Goal: Task Accomplishment & Management: Use online tool/utility

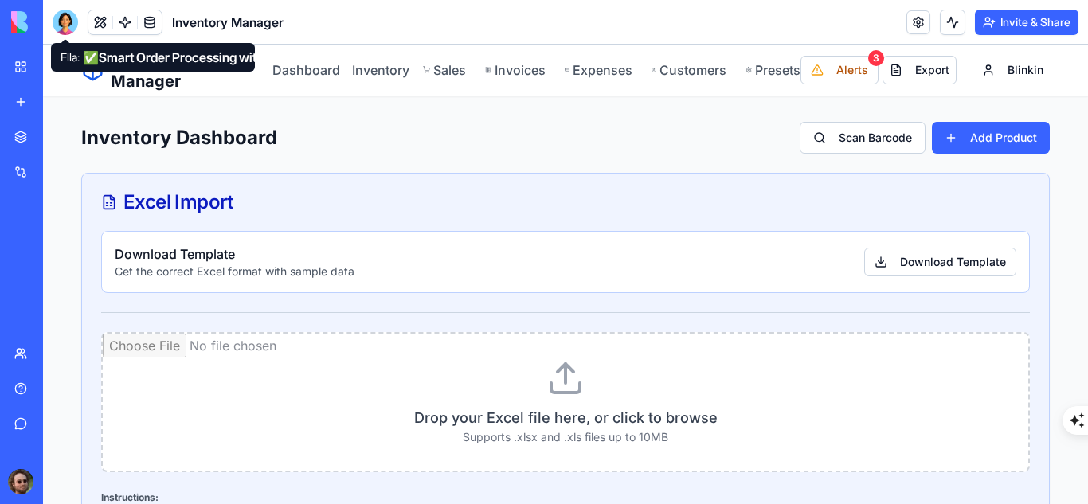
click at [56, 19] on div at bounding box center [65, 22] width 25 height 25
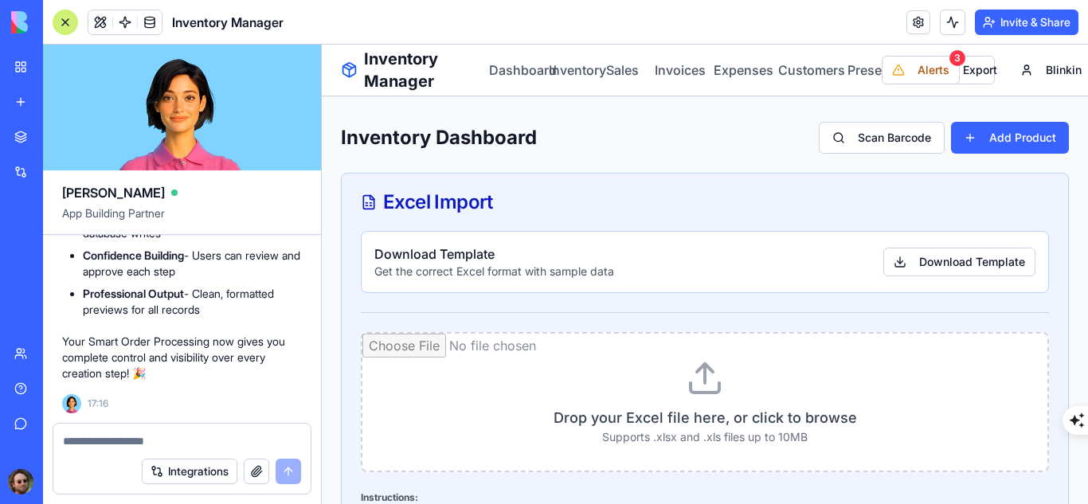
click at [57, 19] on div at bounding box center [65, 22] width 25 height 25
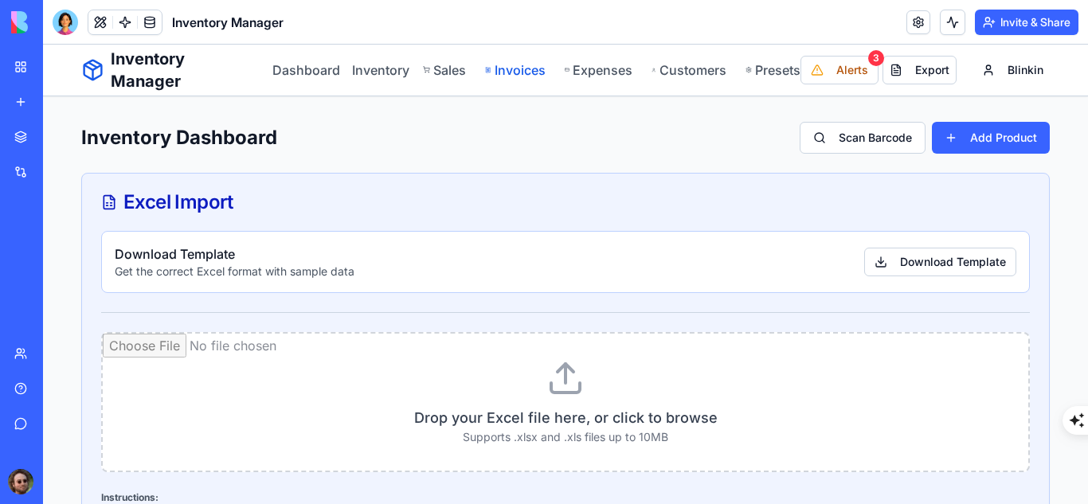
click at [511, 71] on link "Invoices" at bounding box center [515, 70] width 60 height 19
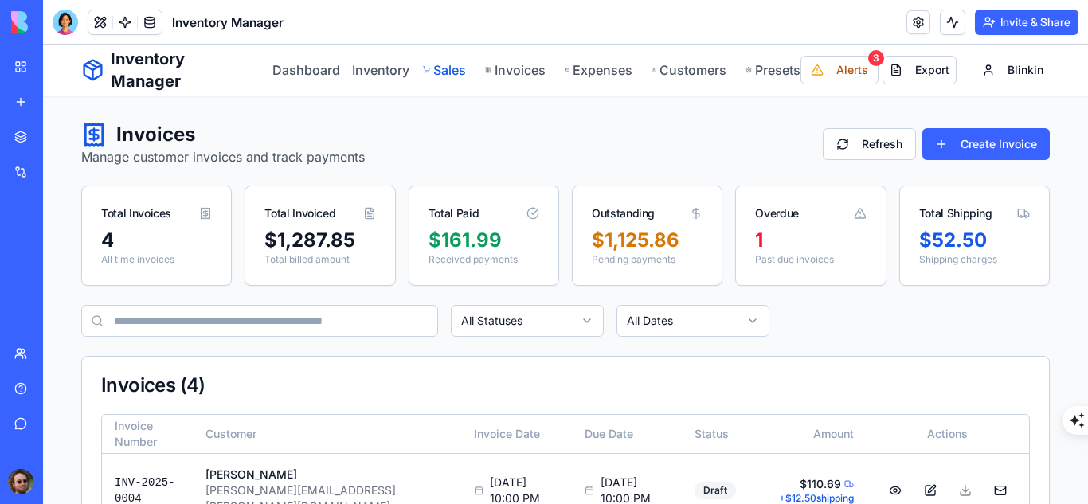
click at [430, 68] on link "Sales" at bounding box center [445, 70] width 44 height 19
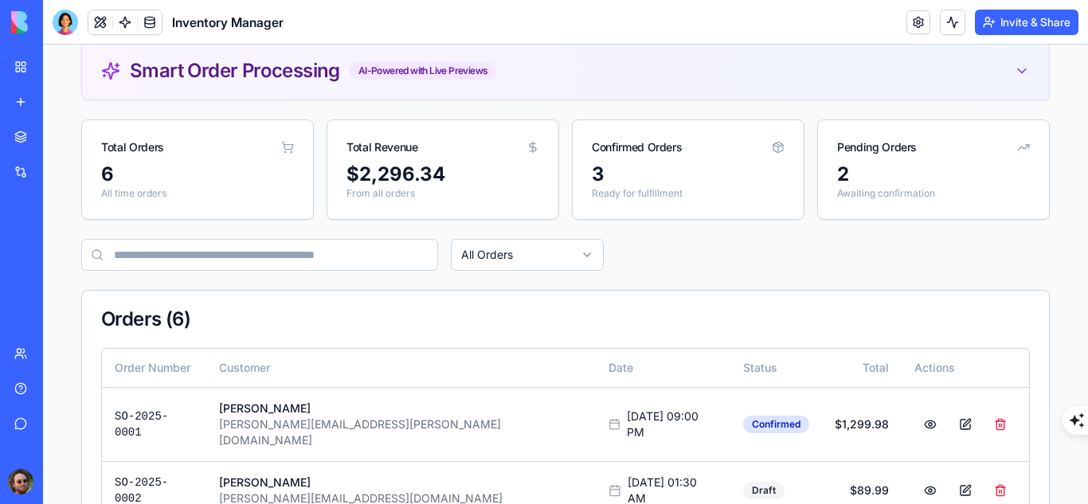
scroll to position [79, 0]
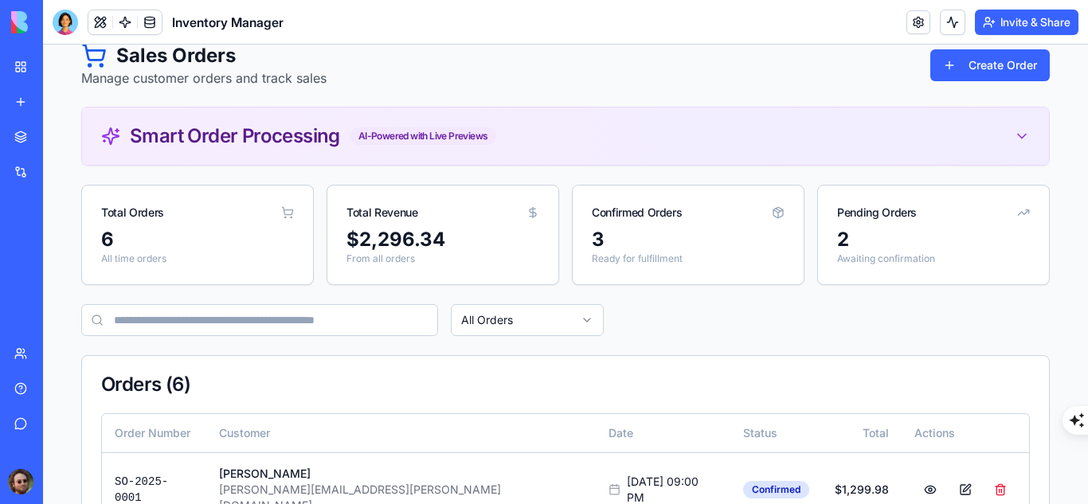
click at [788, 158] on div "Smart Order Processing AI-Powered with Live Previews" at bounding box center [565, 136] width 967 height 57
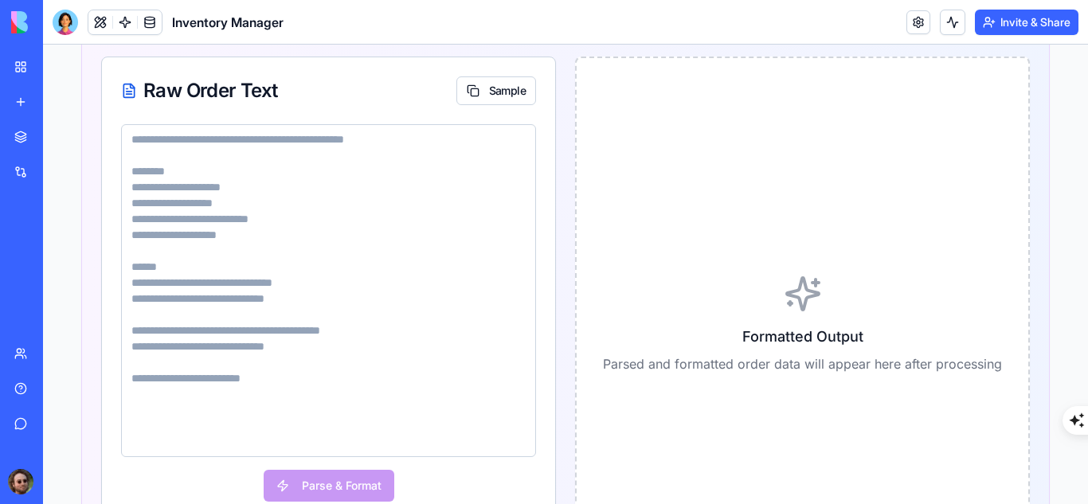
scroll to position [342, 0]
click at [287, 166] on textarea at bounding box center [328, 289] width 415 height 333
paste textarea "**********"
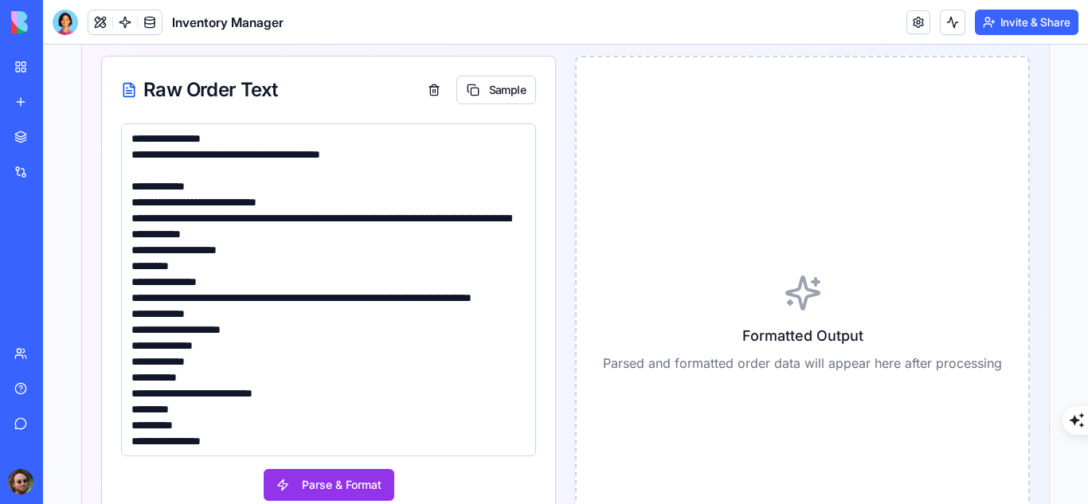
scroll to position [8, 0]
type textarea "**********"
click at [305, 480] on button "Parse & Format" at bounding box center [329, 485] width 131 height 32
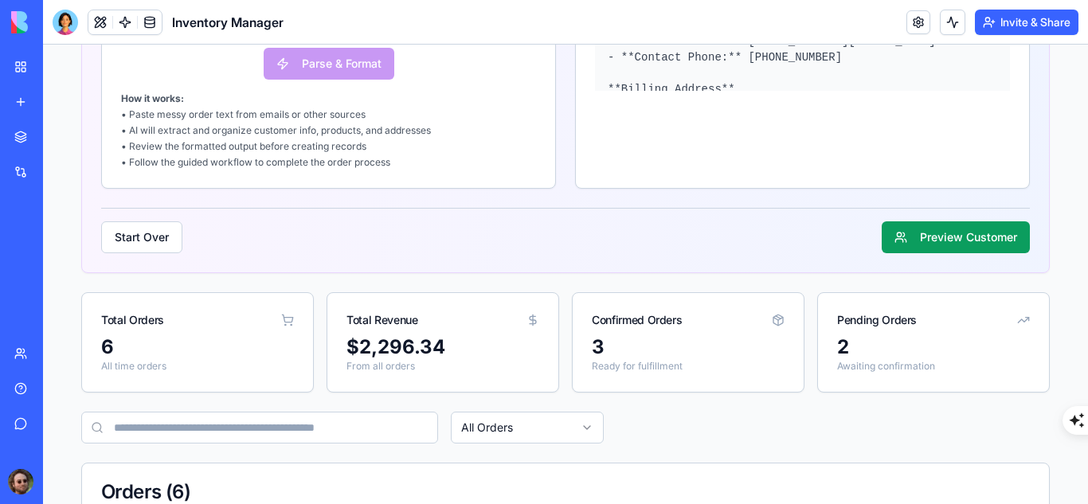
scroll to position [765, 0]
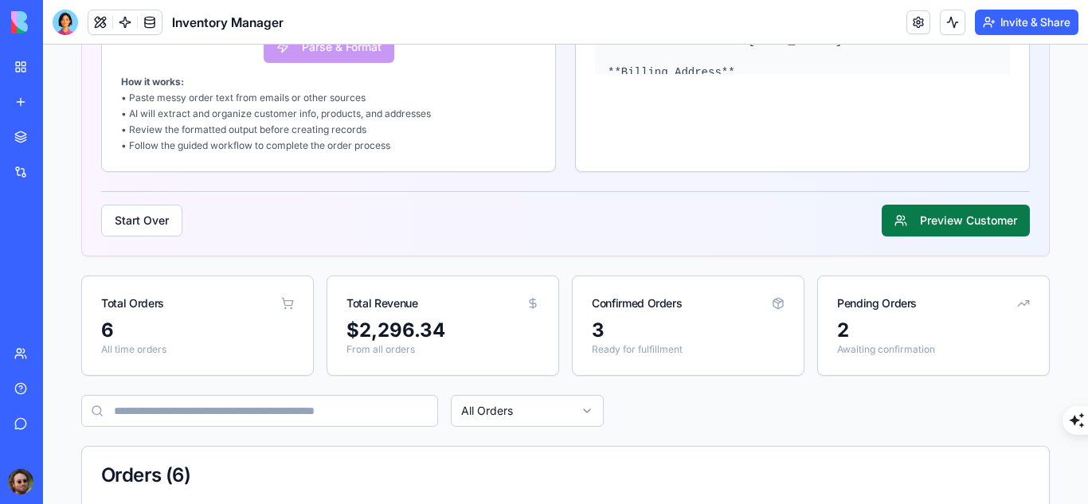
click at [919, 218] on button "Preview Customer" at bounding box center [956, 221] width 148 height 32
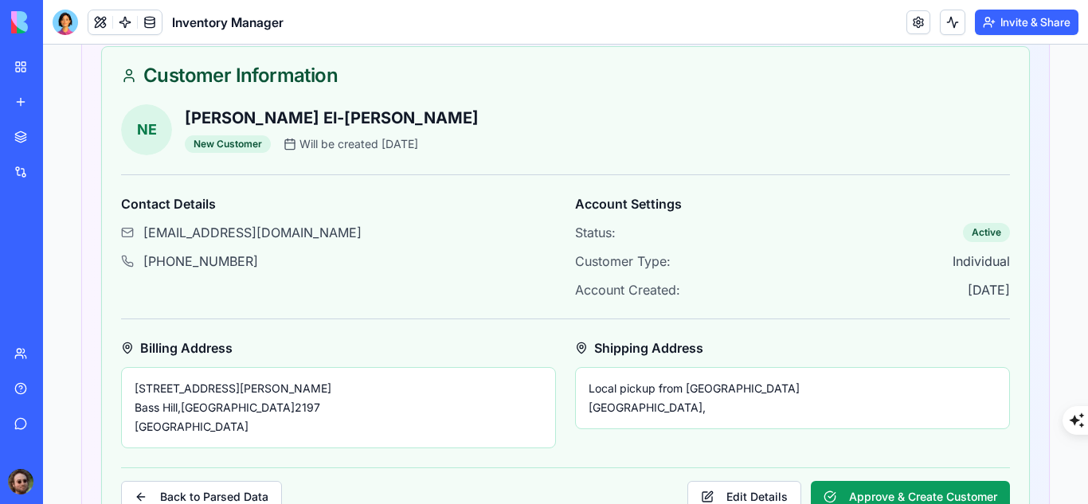
scroll to position [525, 0]
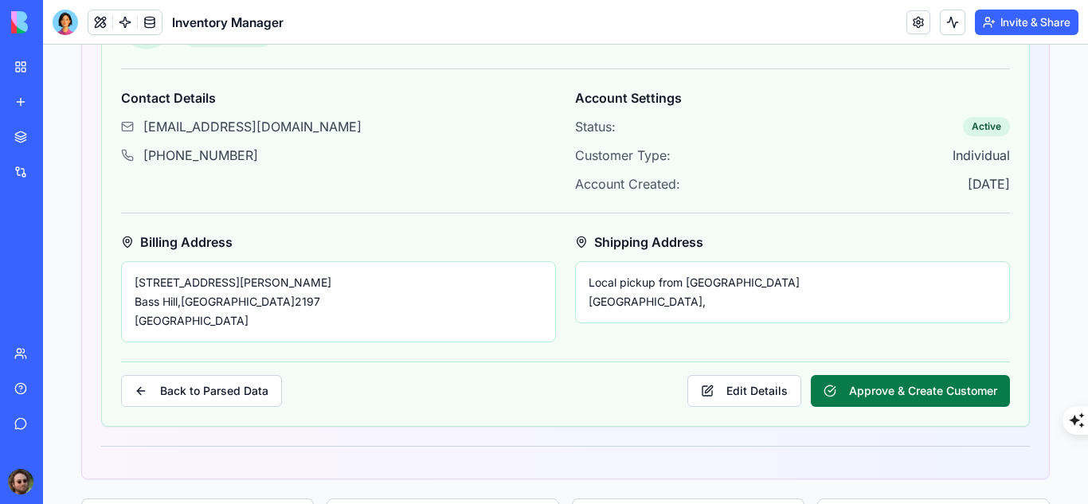
click at [855, 378] on button "Approve & Create Customer" at bounding box center [910, 391] width 199 height 32
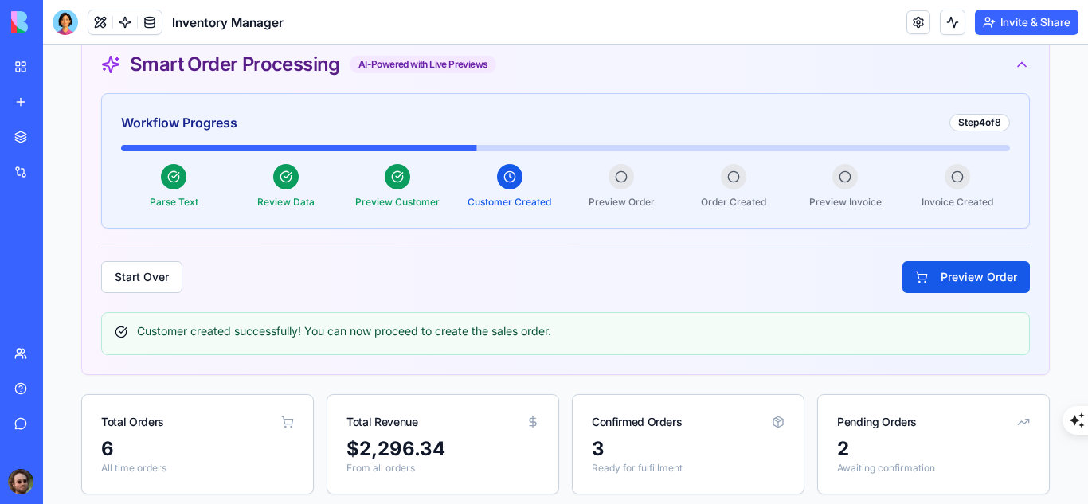
scroll to position [119, 0]
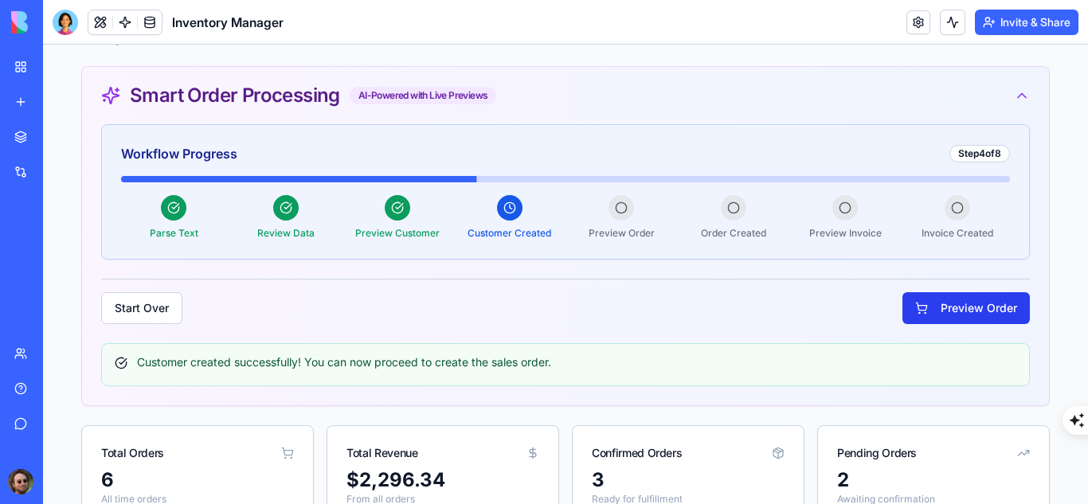
click at [925, 298] on button "Preview Order" at bounding box center [965, 308] width 127 height 32
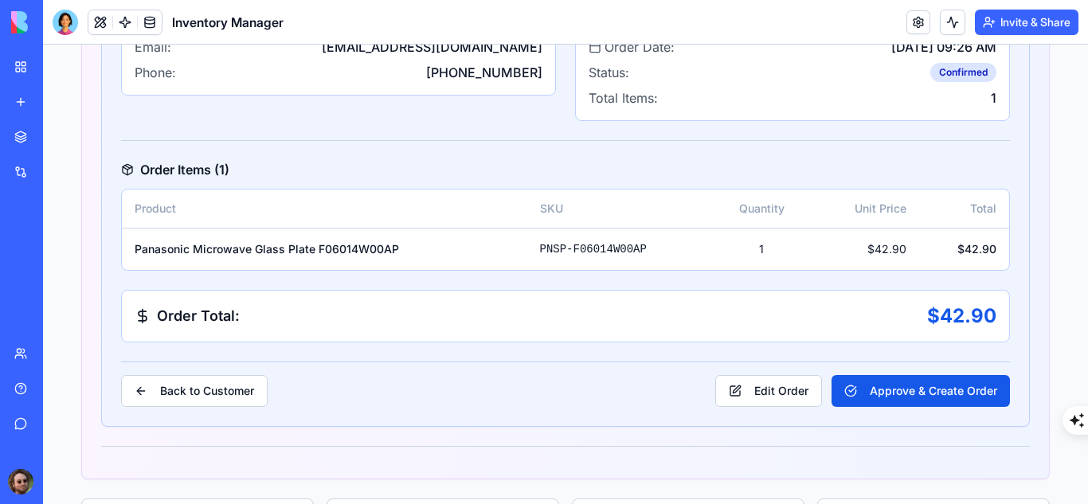
scroll to position [554, 0]
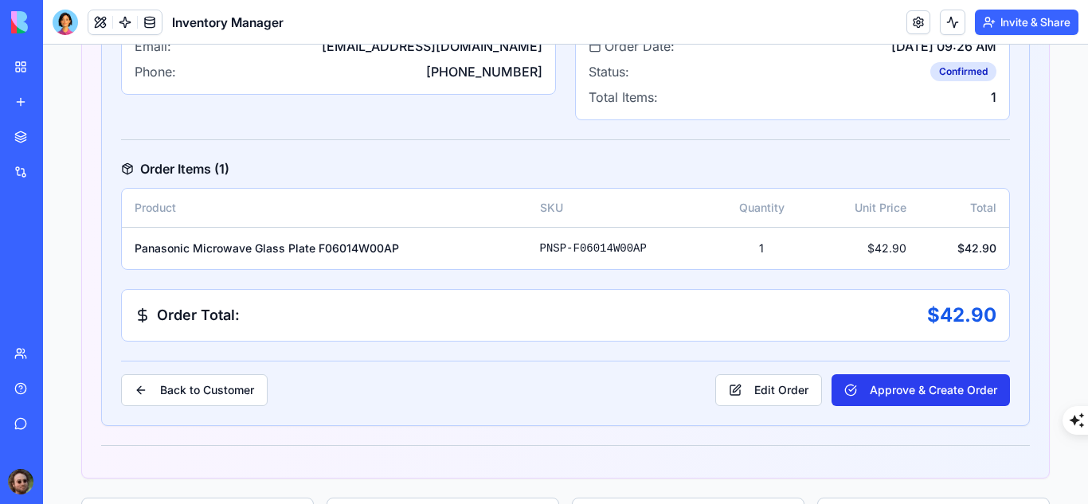
click at [897, 389] on button "Approve & Create Order" at bounding box center [920, 390] width 178 height 32
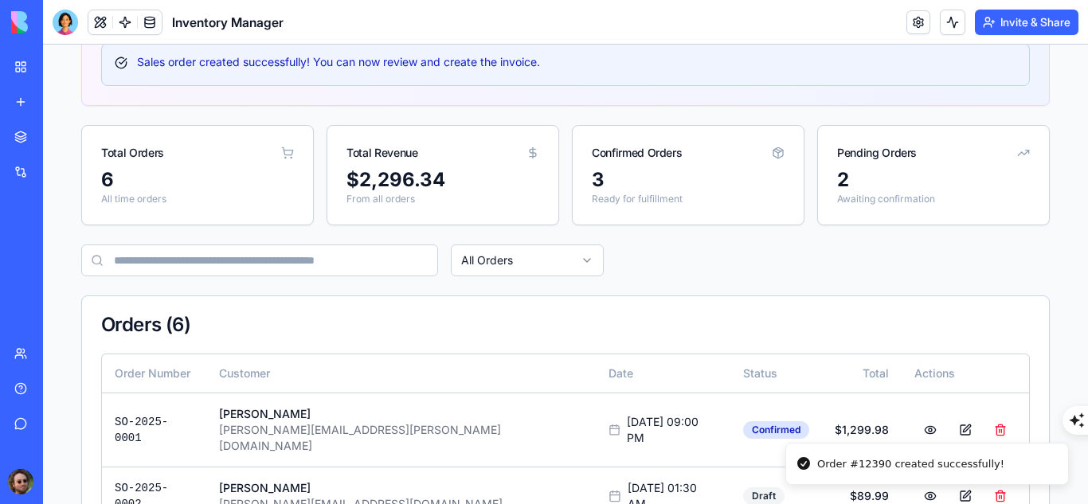
scroll to position [150, 0]
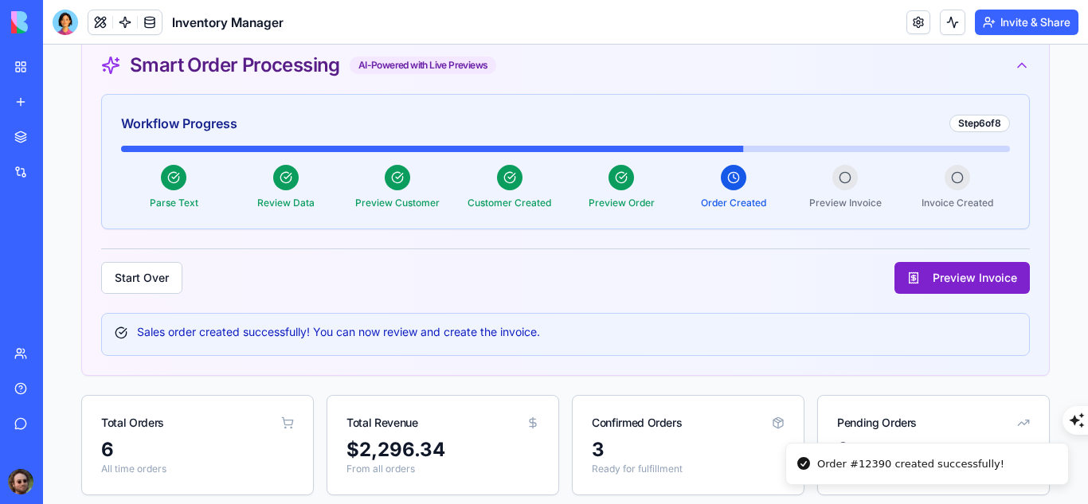
click at [911, 262] on button "Preview Invoice" at bounding box center [961, 278] width 135 height 32
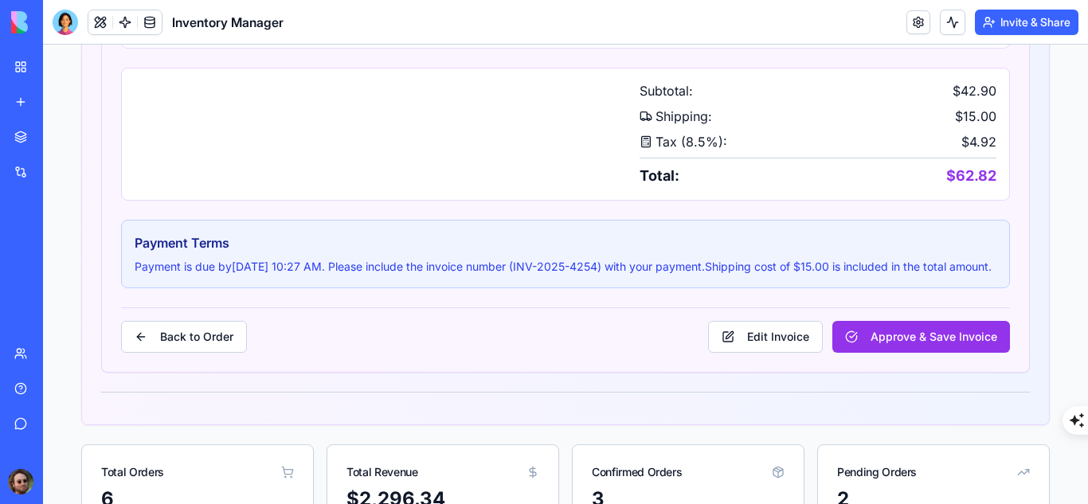
scroll to position [855, 0]
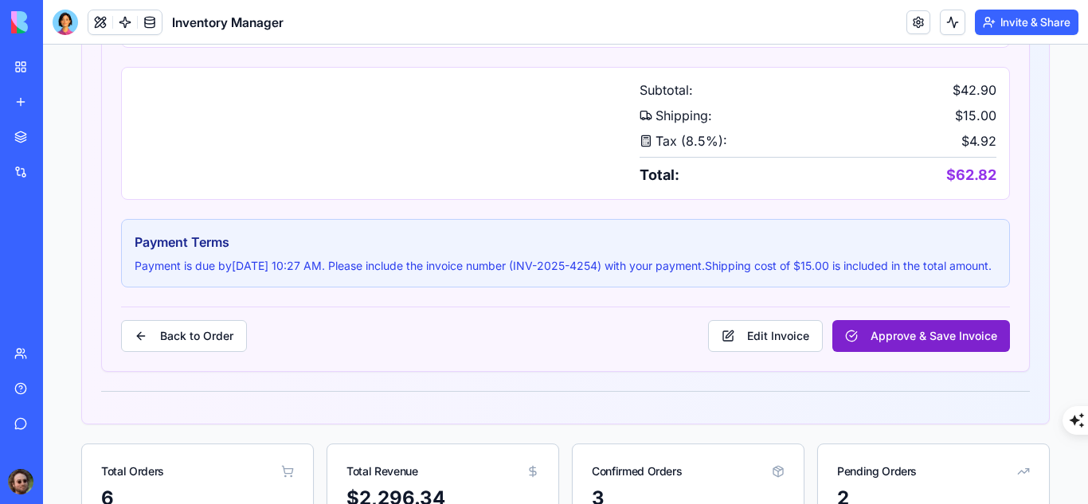
click at [879, 352] on button "Approve & Save Invoice" at bounding box center [921, 336] width 178 height 32
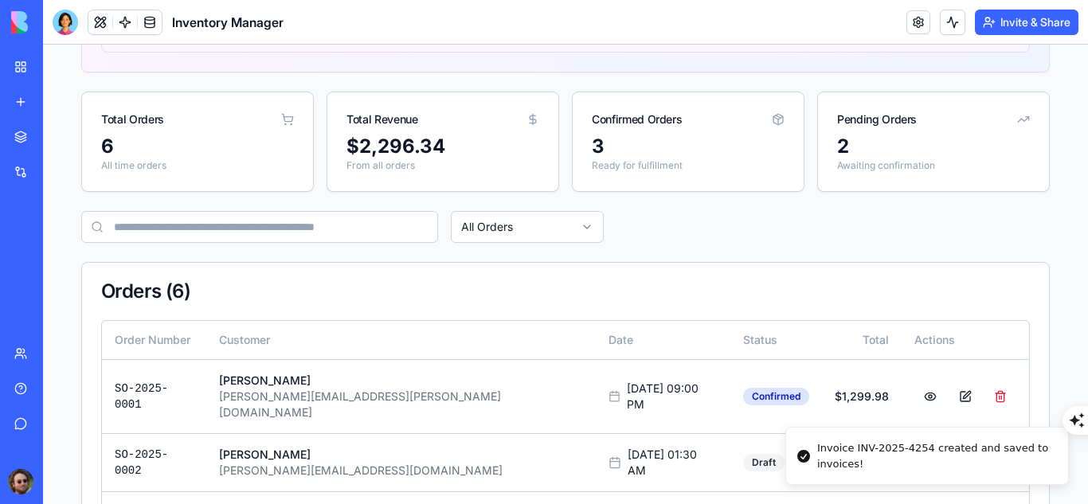
scroll to position [0, 0]
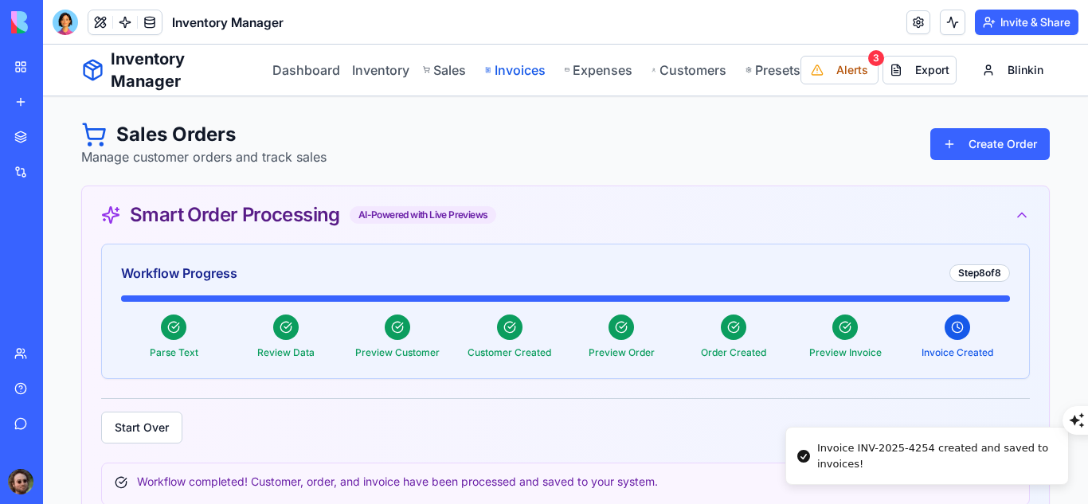
click at [517, 68] on link "Invoices" at bounding box center [515, 70] width 60 height 19
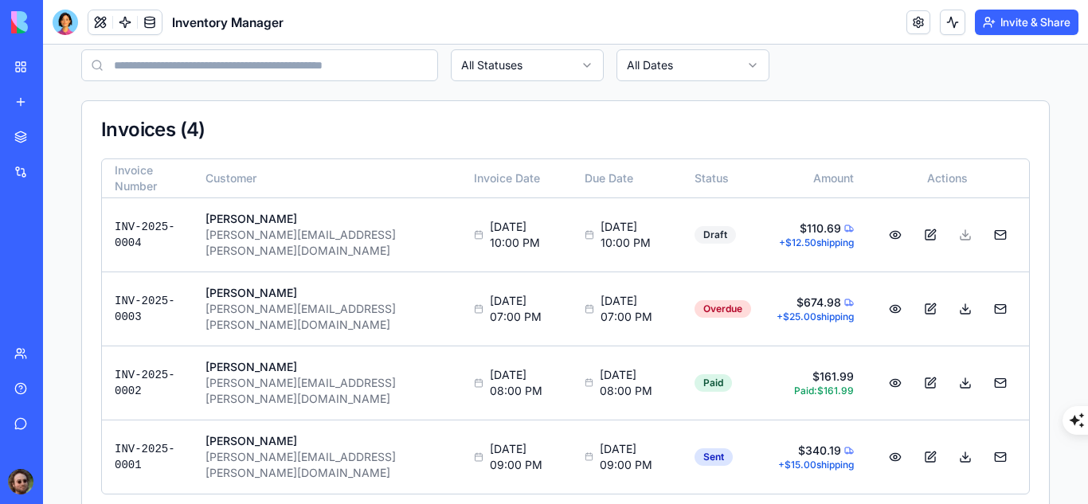
scroll to position [256, 0]
click at [374, 237] on td "[PERSON_NAME] [PERSON_NAME][EMAIL_ADDRESS][DOMAIN_NAME]" at bounding box center [327, 234] width 268 height 74
click at [889, 232] on button at bounding box center [895, 234] width 32 height 29
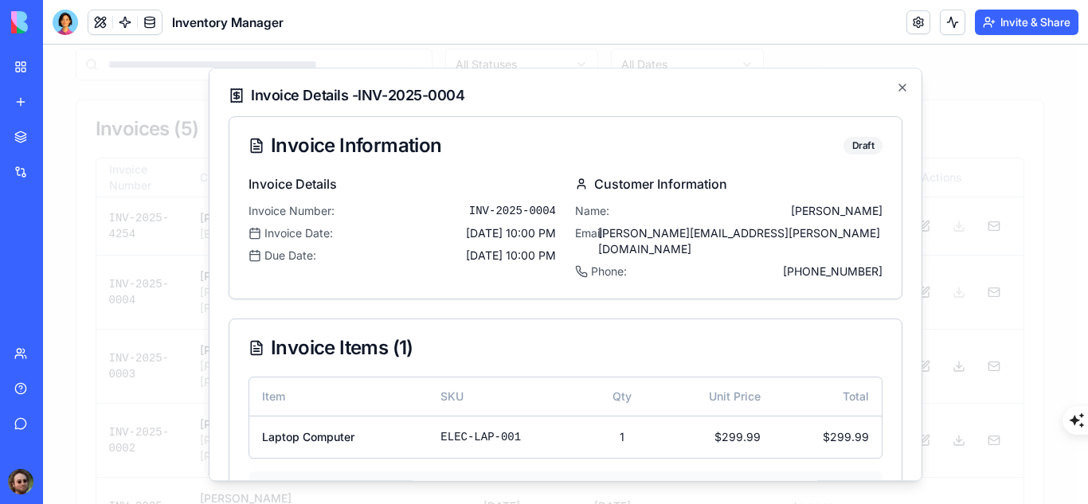
scroll to position [196, 0]
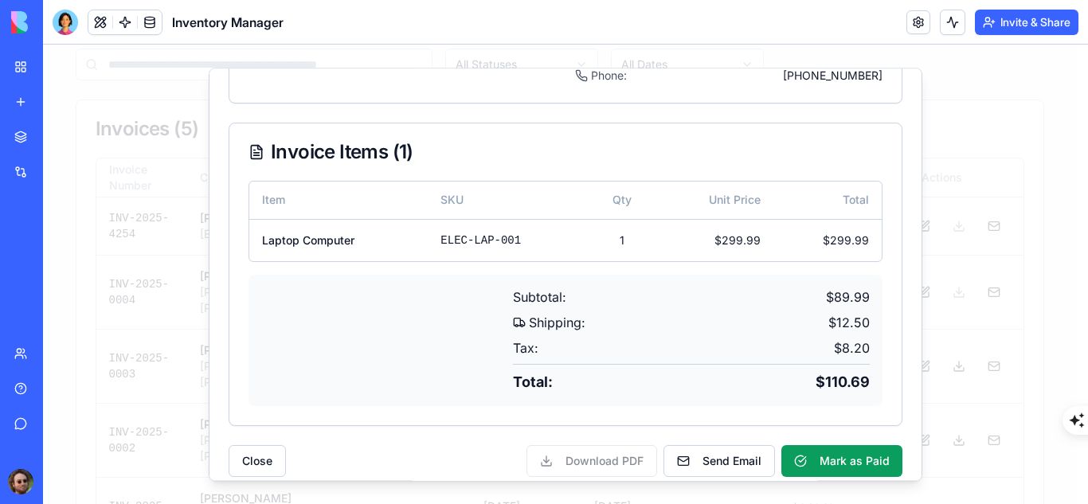
click at [573, 452] on div "Download PDF Send Email Mark as Paid" at bounding box center [714, 461] width 376 height 32
click at [253, 445] on button "Close" at bounding box center [257, 461] width 57 height 32
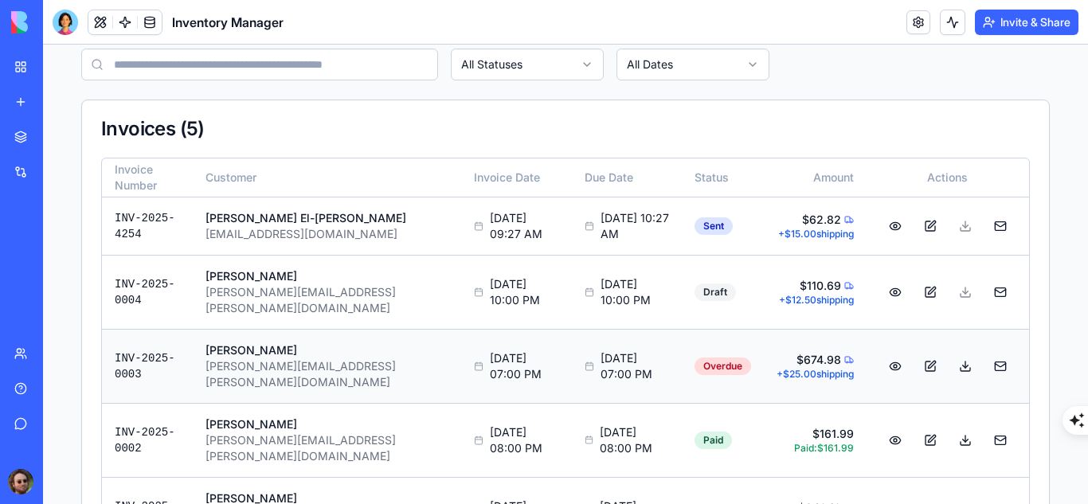
scroll to position [324, 0]
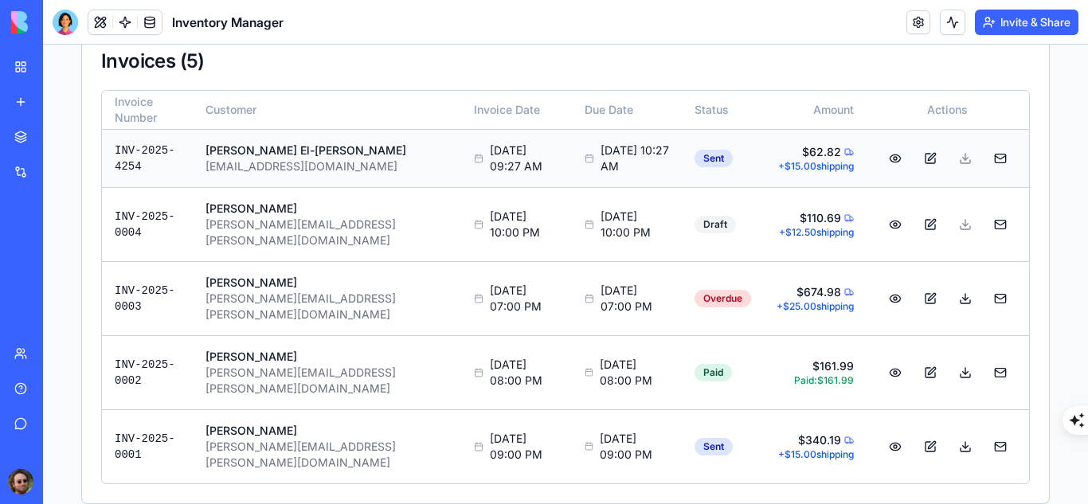
click at [894, 161] on button at bounding box center [895, 158] width 32 height 29
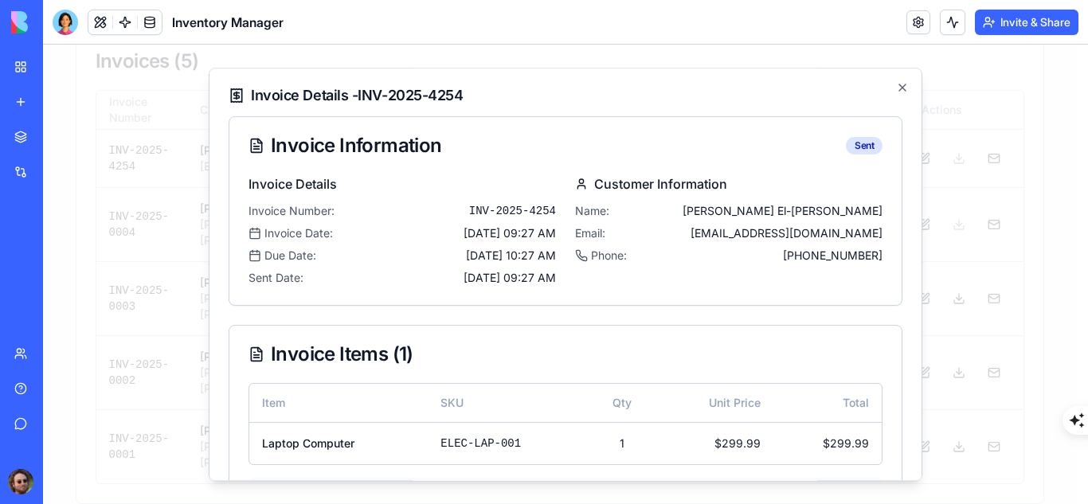
scroll to position [360, 0]
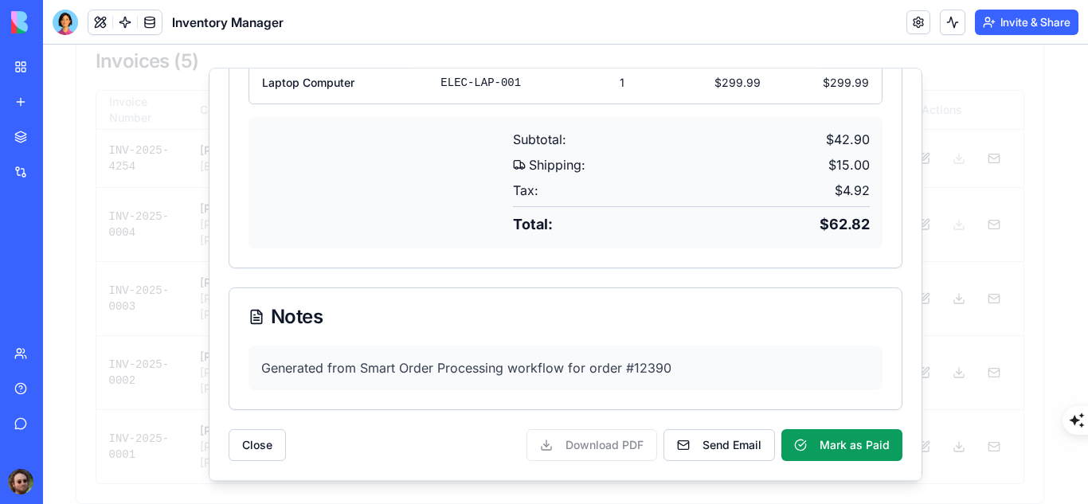
click at [584, 446] on div "Download PDF Send Email Mark as Paid" at bounding box center [714, 445] width 376 height 32
click at [587, 436] on div "Download PDF Send Email Mark as Paid" at bounding box center [714, 445] width 376 height 32
click at [258, 445] on button "Close" at bounding box center [257, 445] width 57 height 32
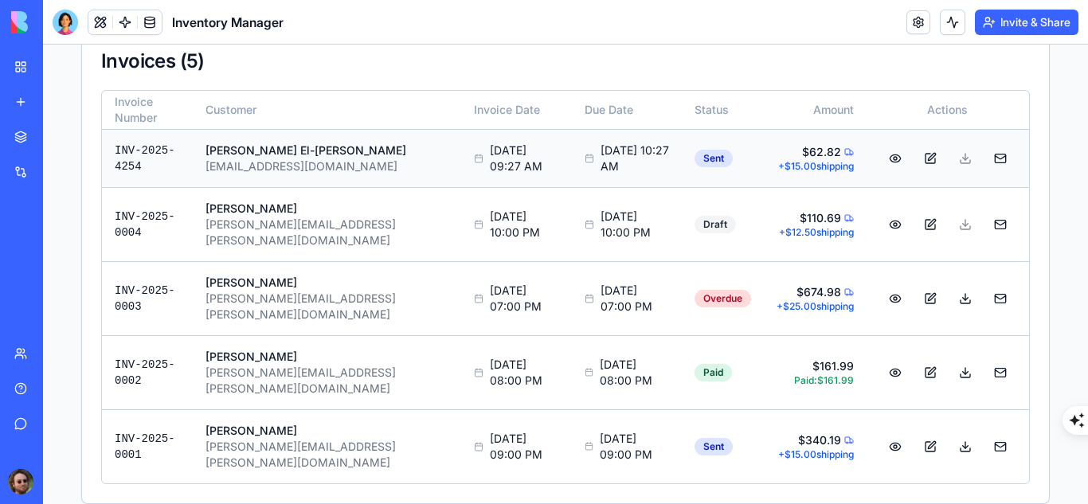
click at [917, 159] on button at bounding box center [930, 158] width 32 height 29
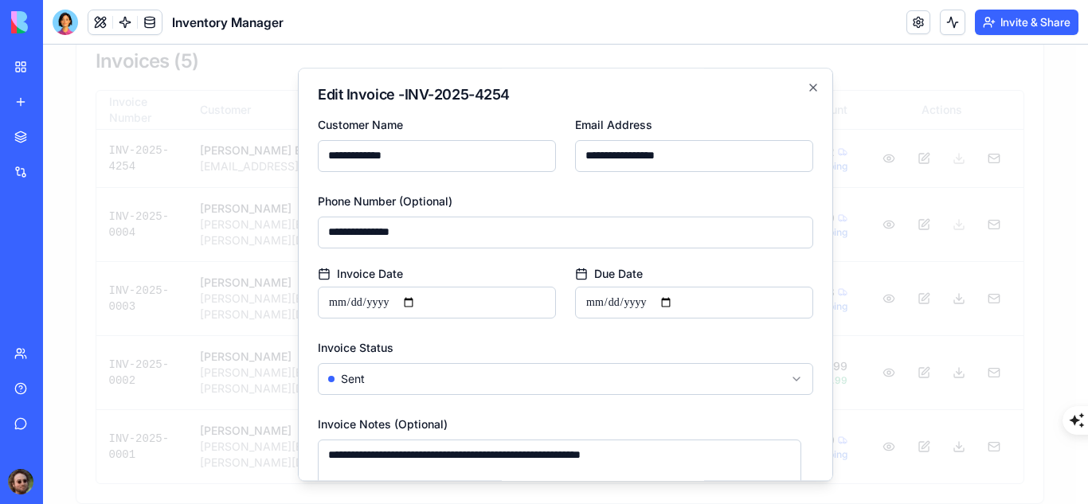
scroll to position [108, 0]
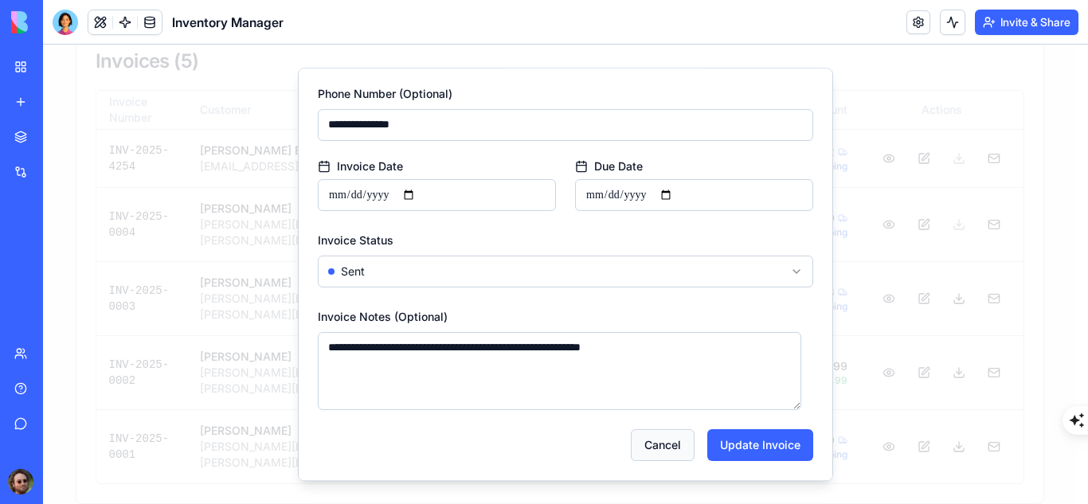
click at [638, 439] on button "Cancel" at bounding box center [663, 445] width 64 height 32
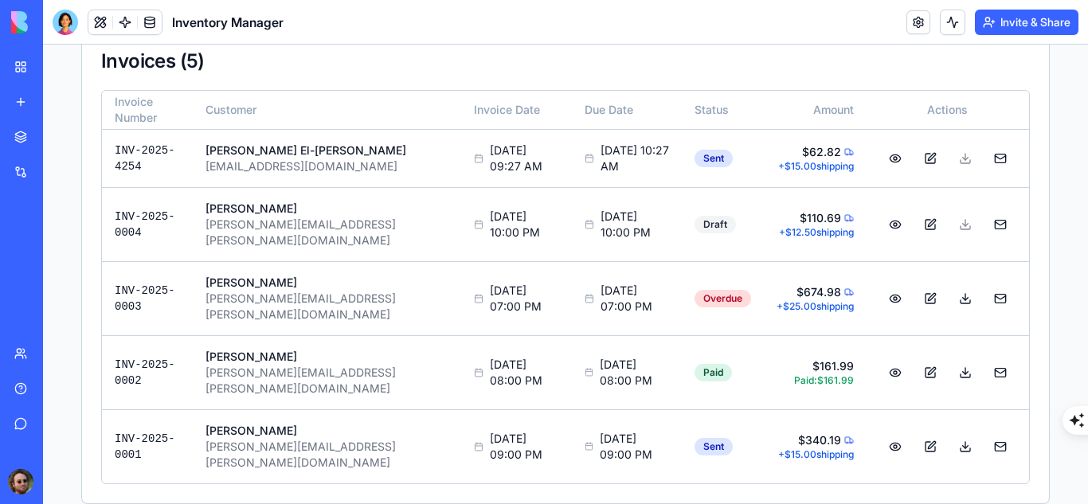
click at [49, 254] on div "Sales Order Hub" at bounding box center [36, 249] width 45 height 16
